Goal: Check status

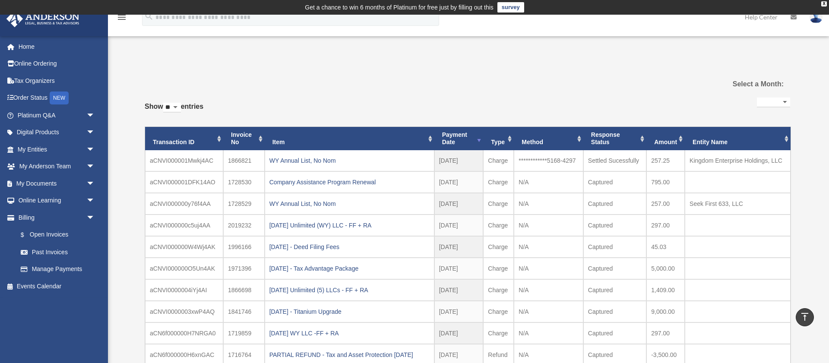
select select
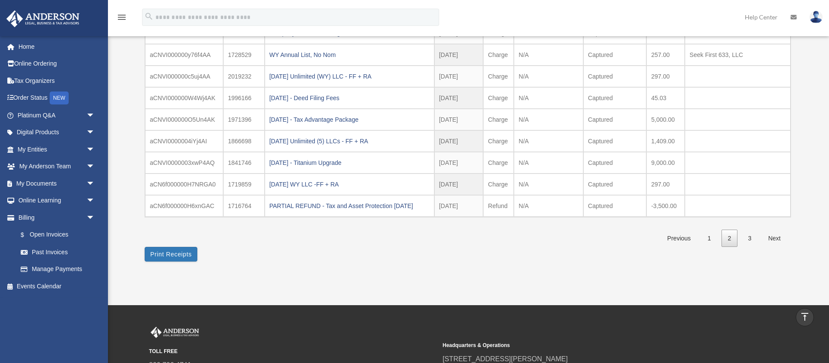
scroll to position [149, 0]
click at [62, 185] on link "My Documents arrow_drop_down" at bounding box center [57, 183] width 102 height 17
click at [88, 182] on span "arrow_drop_down" at bounding box center [94, 184] width 17 height 18
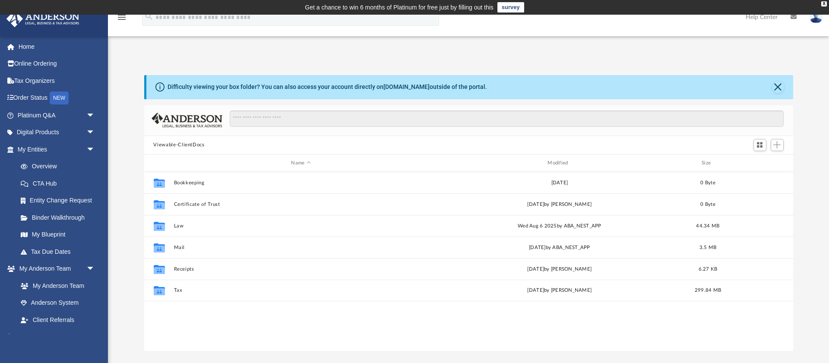
scroll to position [197, 649]
click at [42, 98] on link "Order Status NEW" at bounding box center [57, 98] width 102 height 18
